Goal: Task Accomplishment & Management: Use online tool/utility

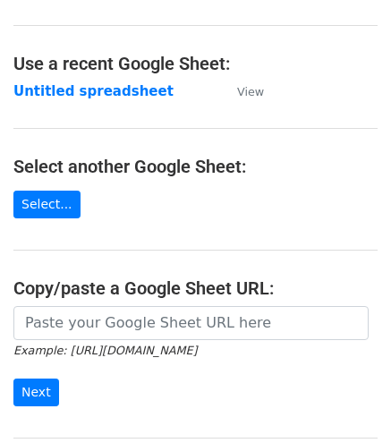
scroll to position [77, 0]
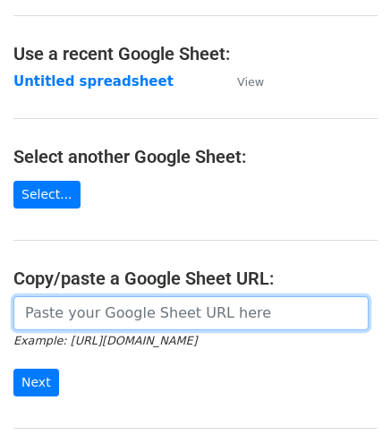
click at [124, 323] on input "url" at bounding box center [191, 314] width 356 height 34
paste input "[URL][DOMAIN_NAME]"
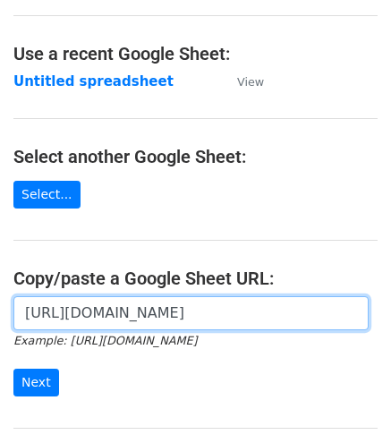
scroll to position [265, 0]
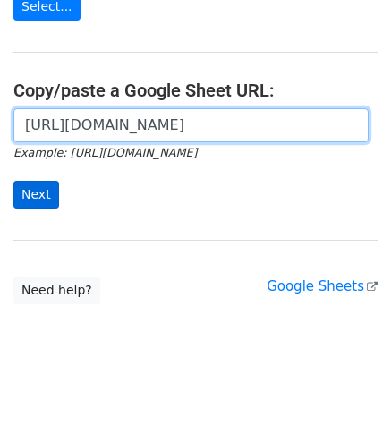
type input "[URL][DOMAIN_NAME]"
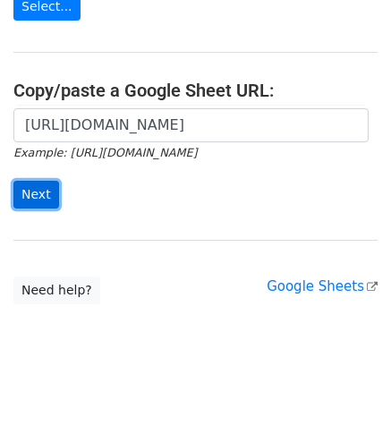
scroll to position [0, 0]
click at [41, 191] on input "Next" at bounding box center [36, 195] width 46 height 28
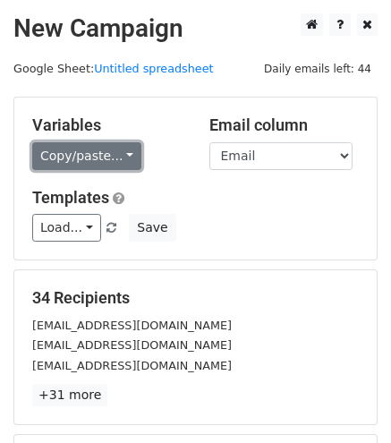
click at [113, 153] on link "Copy/paste..." at bounding box center [86, 156] width 109 height 28
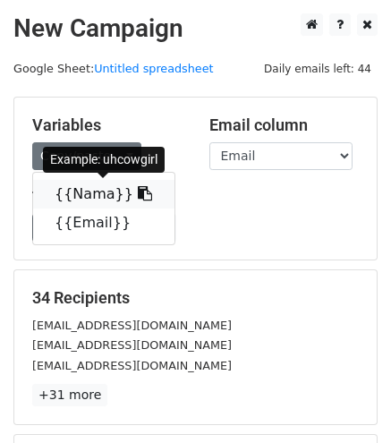
click at [68, 185] on link "{{Nama}}" at bounding box center [104, 194] width 142 height 29
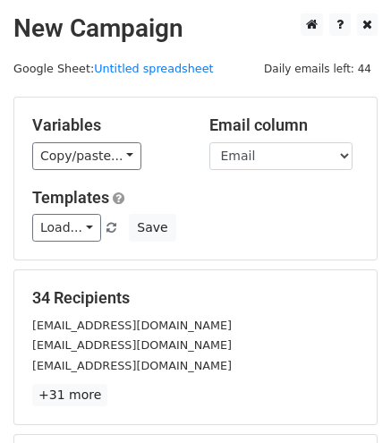
scroll to position [249, 0]
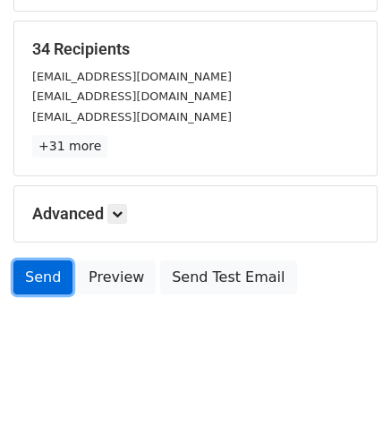
click at [50, 288] on link "Send" at bounding box center [42, 278] width 59 height 34
